Goal: Check status: Check status

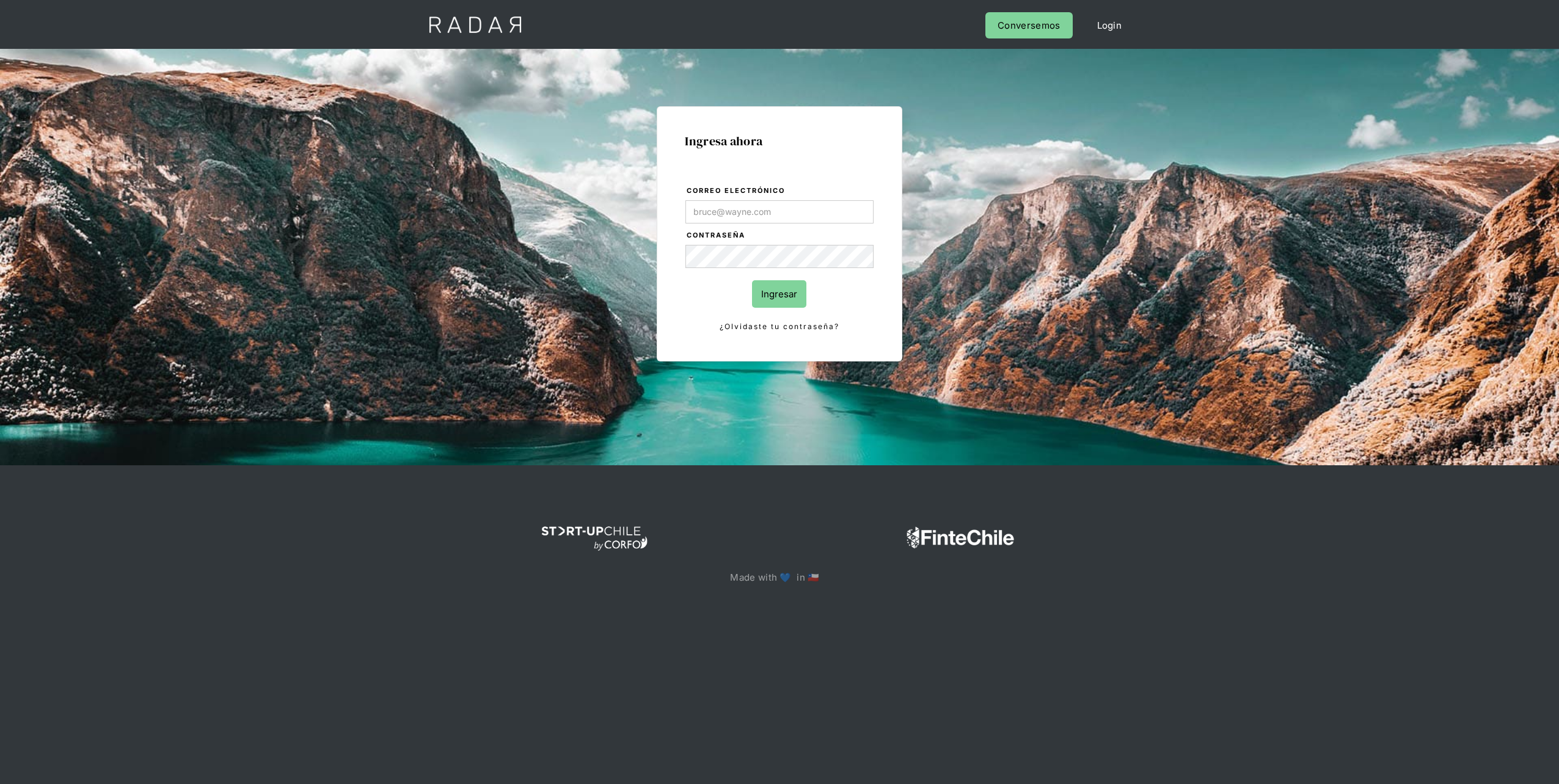
type input "[EMAIL_ADDRESS][DOMAIN_NAME]"
click at [784, 285] on input "Ingresar" at bounding box center [780, 294] width 55 height 27
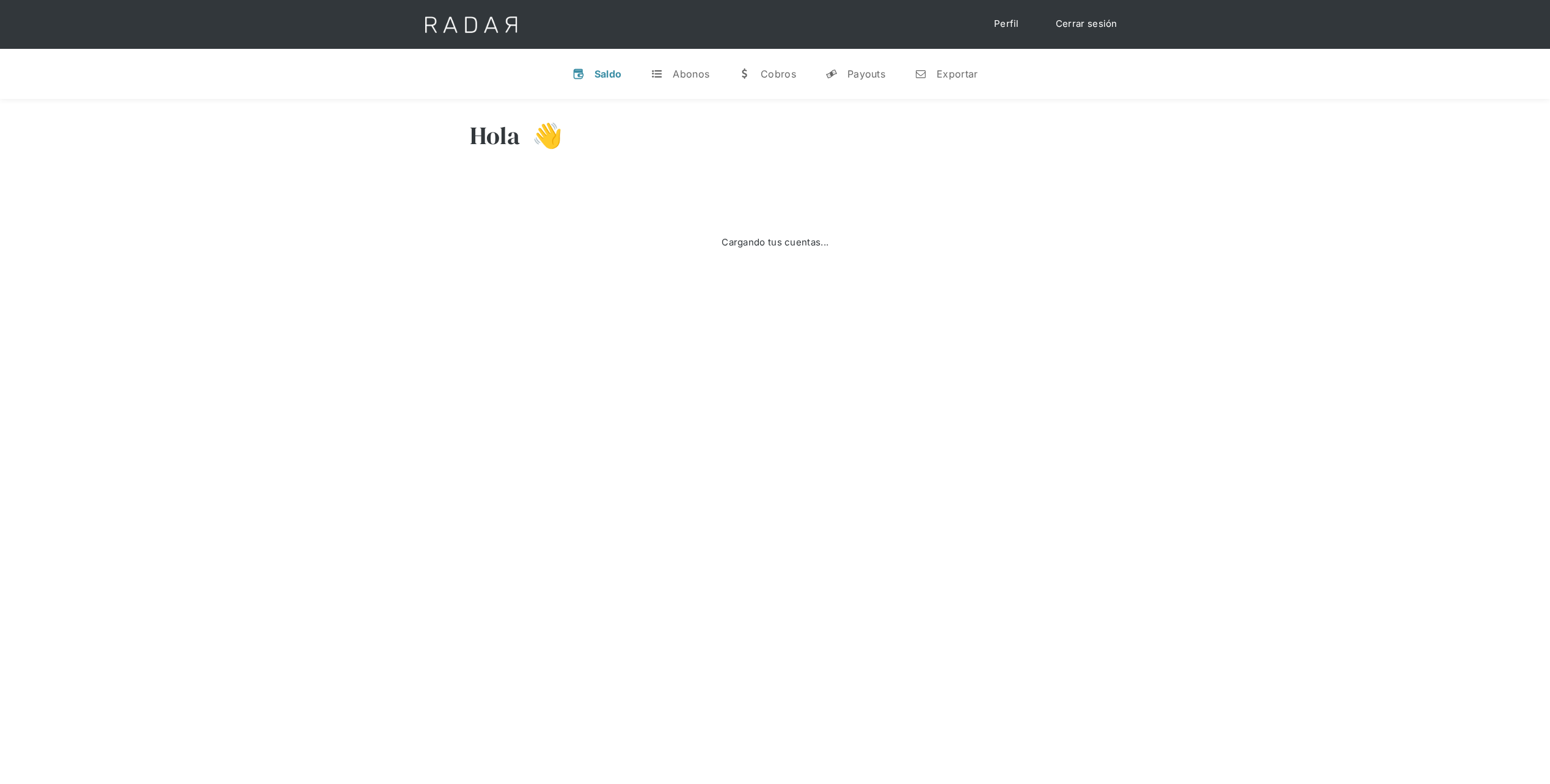
click at [603, 76] on div "Saldo" at bounding box center [608, 74] width 27 height 12
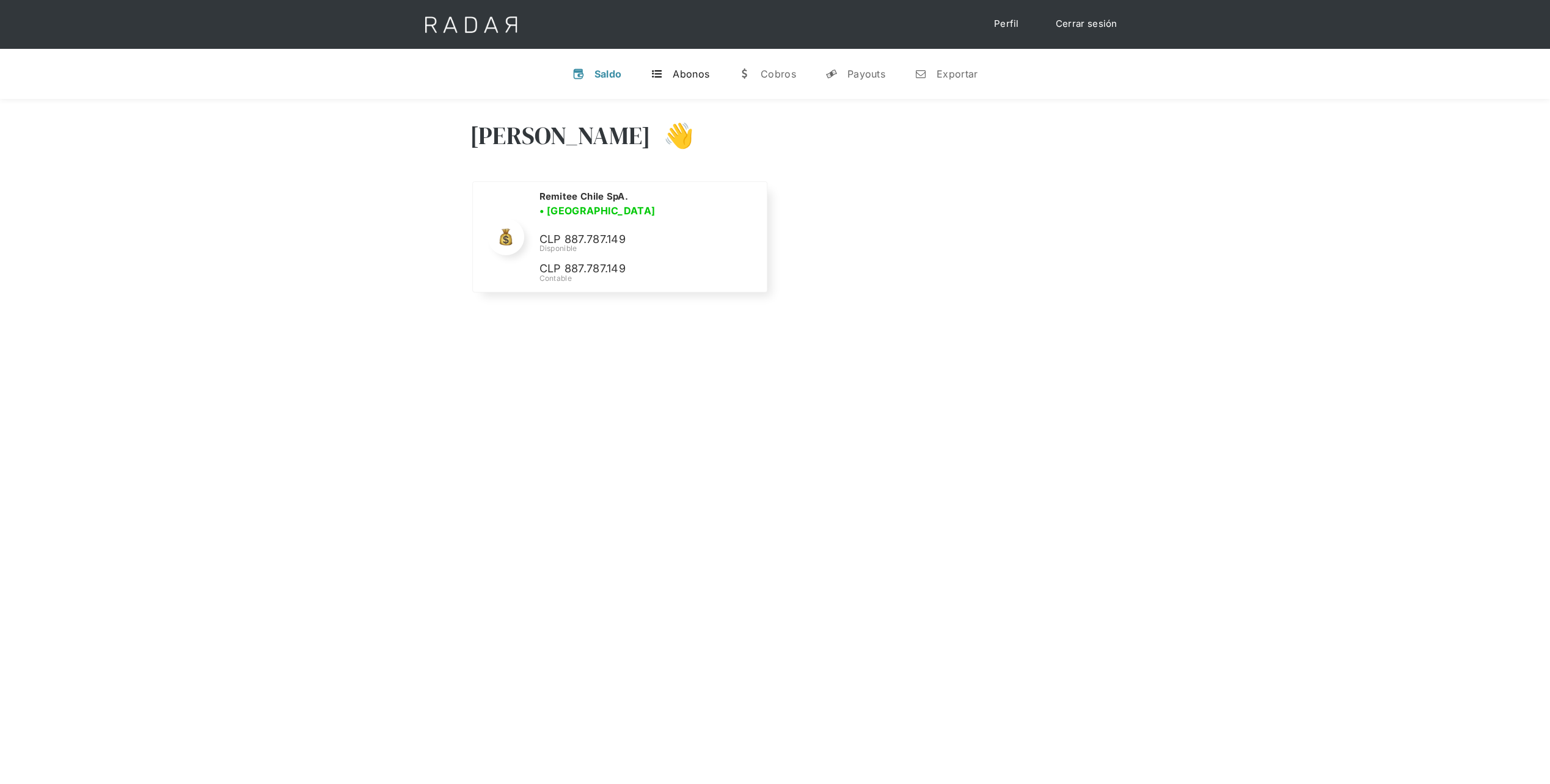
click at [683, 72] on div "Abonos" at bounding box center [691, 74] width 36 height 12
select select "remitee"
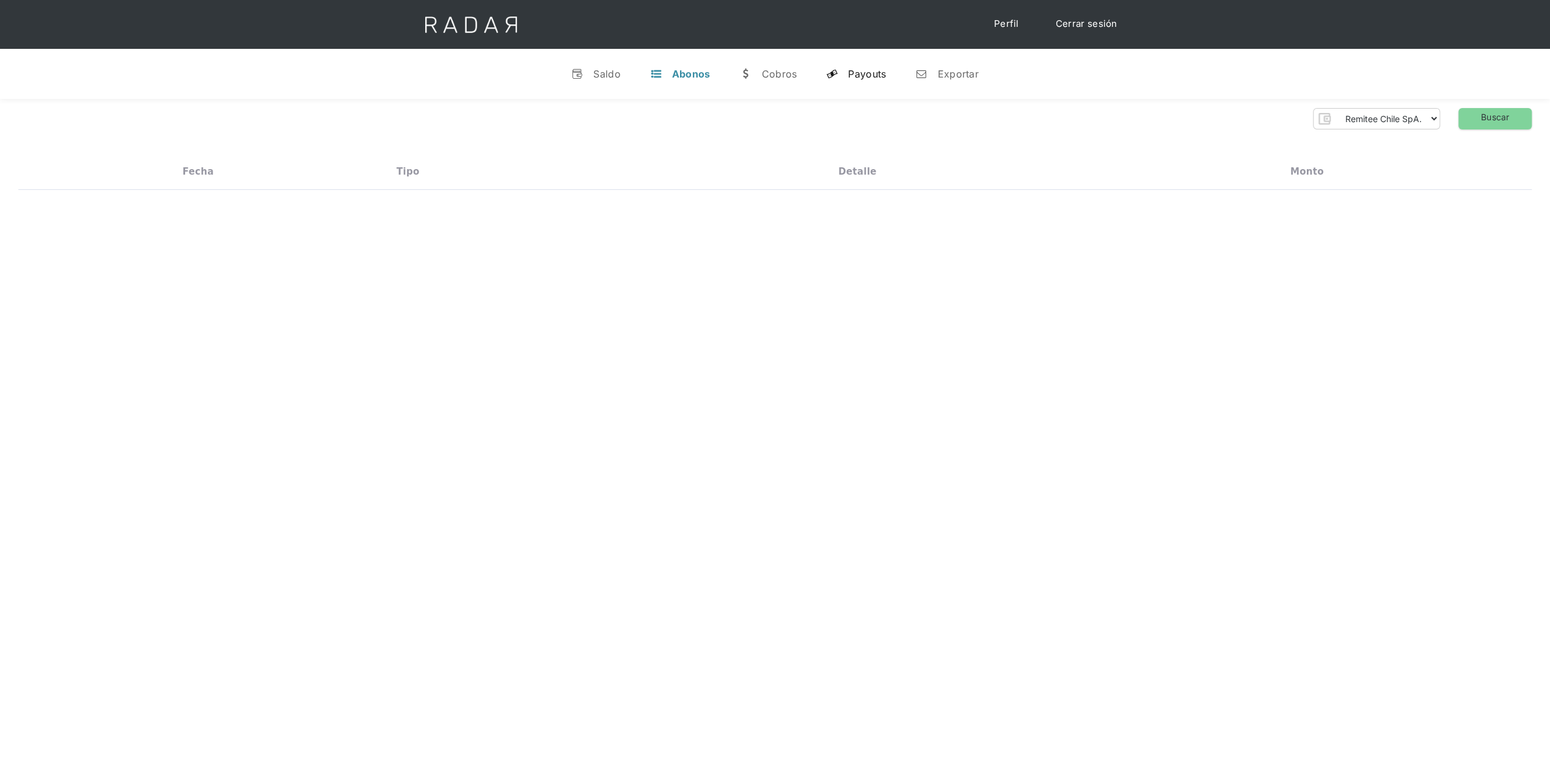
click at [853, 79] on div "Payouts" at bounding box center [867, 74] width 38 height 12
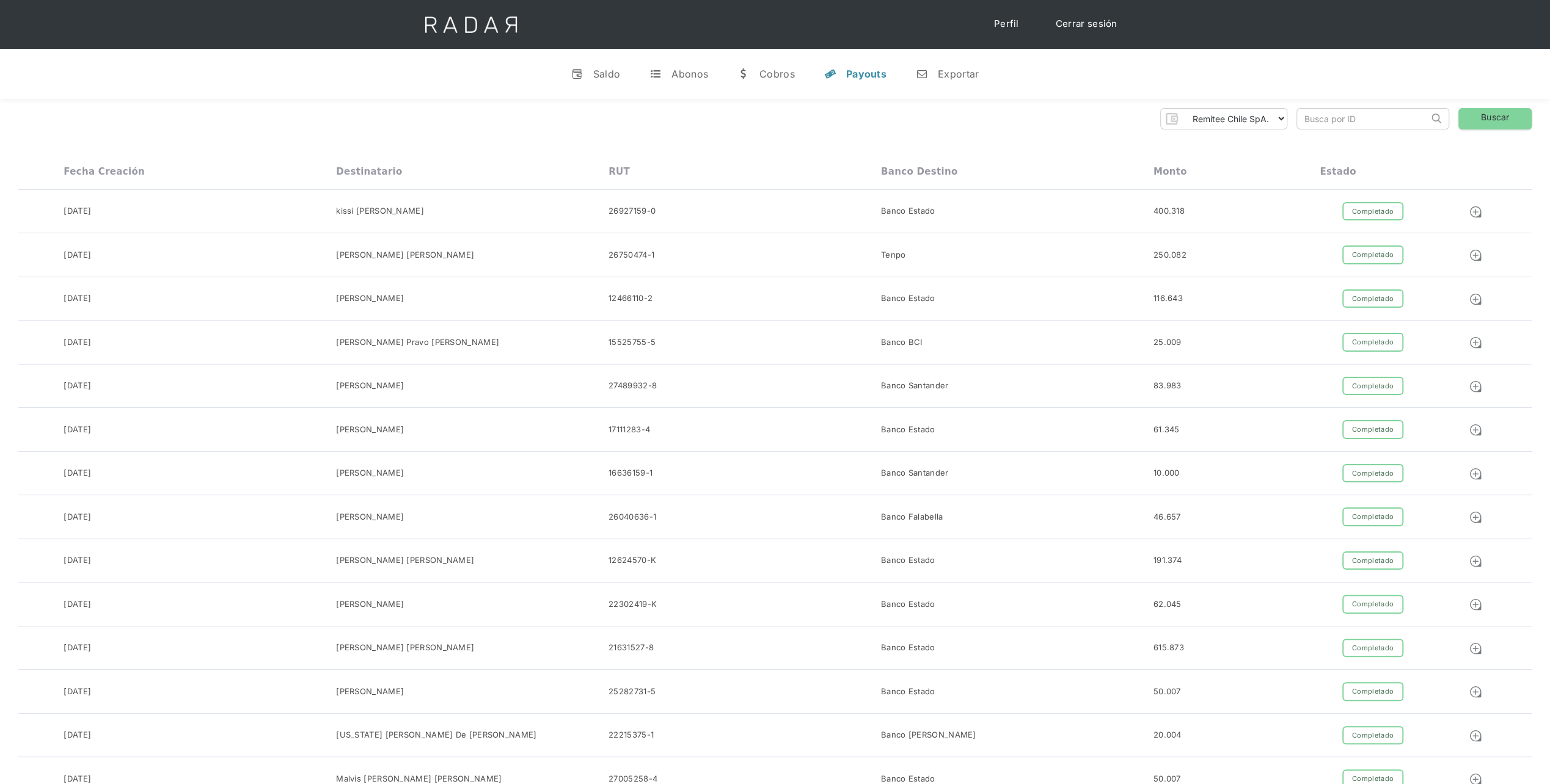
click at [1326, 116] on input "search" at bounding box center [1363, 118] width 131 height 20
paste input "10035719"
type input "id_client_10035719"
click at [1491, 121] on link "Buscar" at bounding box center [1495, 118] width 74 height 21
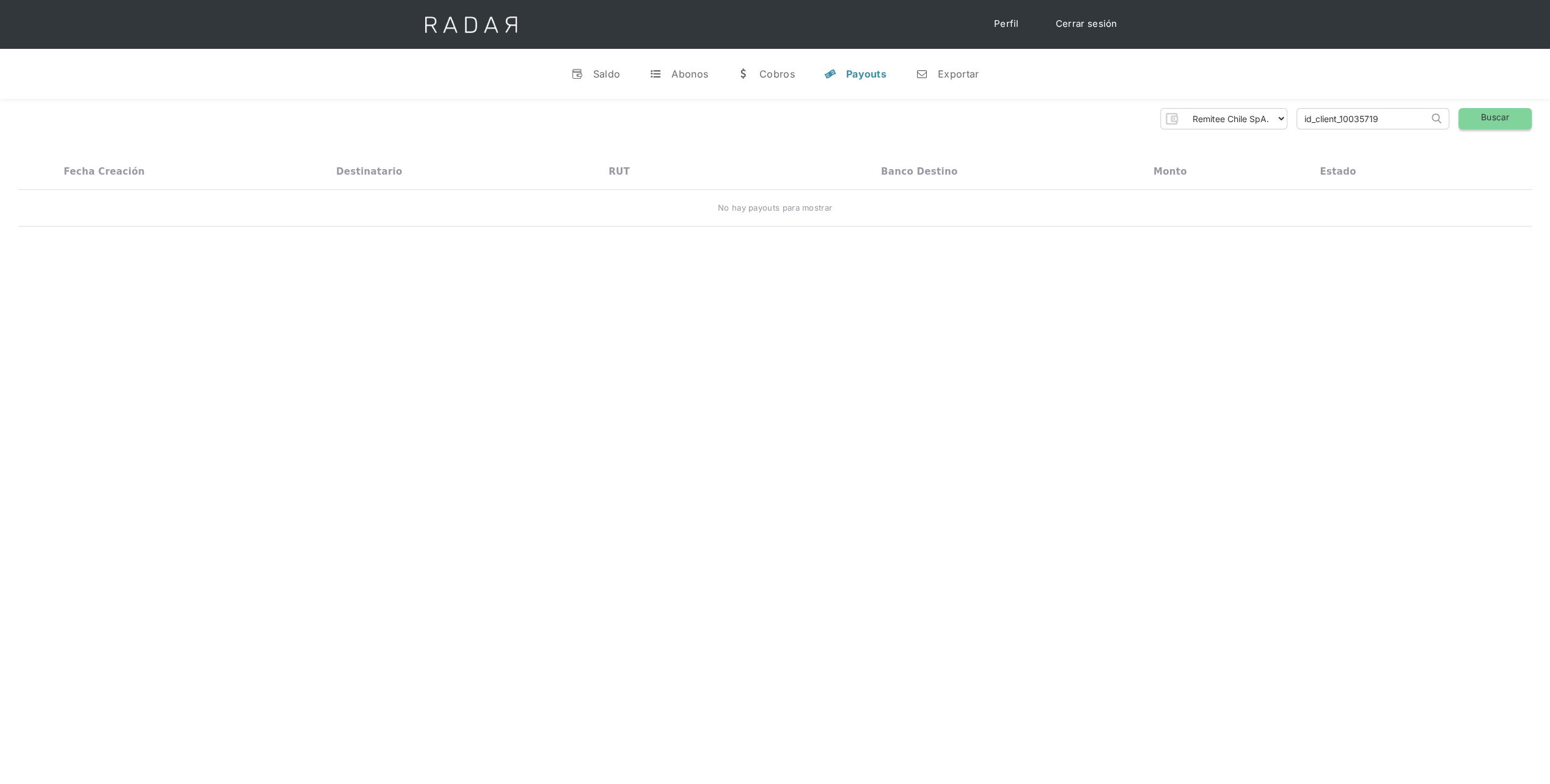
click at [1485, 115] on link "Buscar" at bounding box center [1495, 118] width 74 height 21
click at [271, 0] on div "Cerrar sesión Perfil" at bounding box center [775, 24] width 1550 height 49
